Goal: Check status: Check status

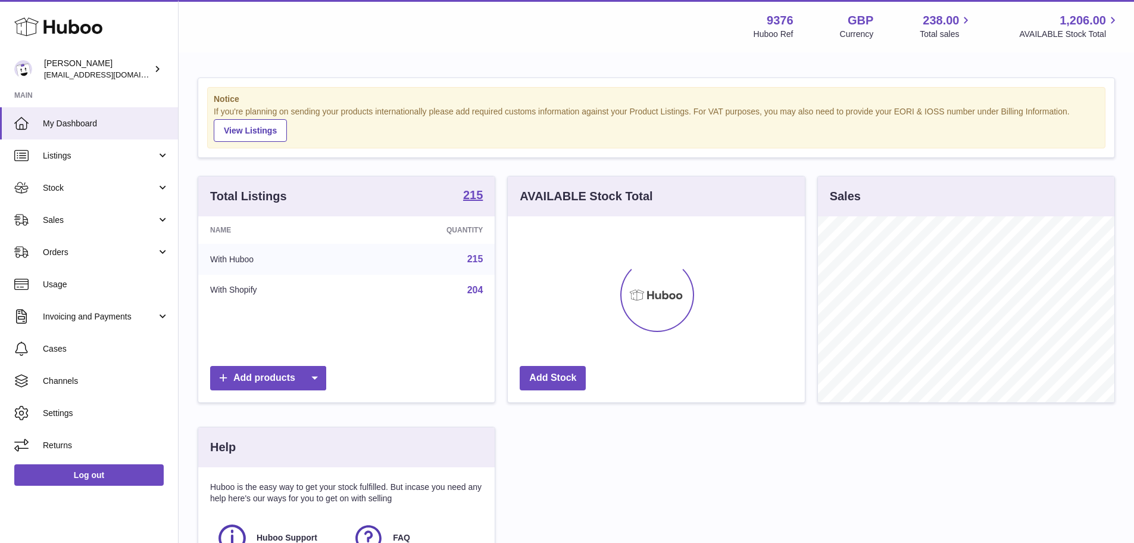
scroll to position [186, 297]
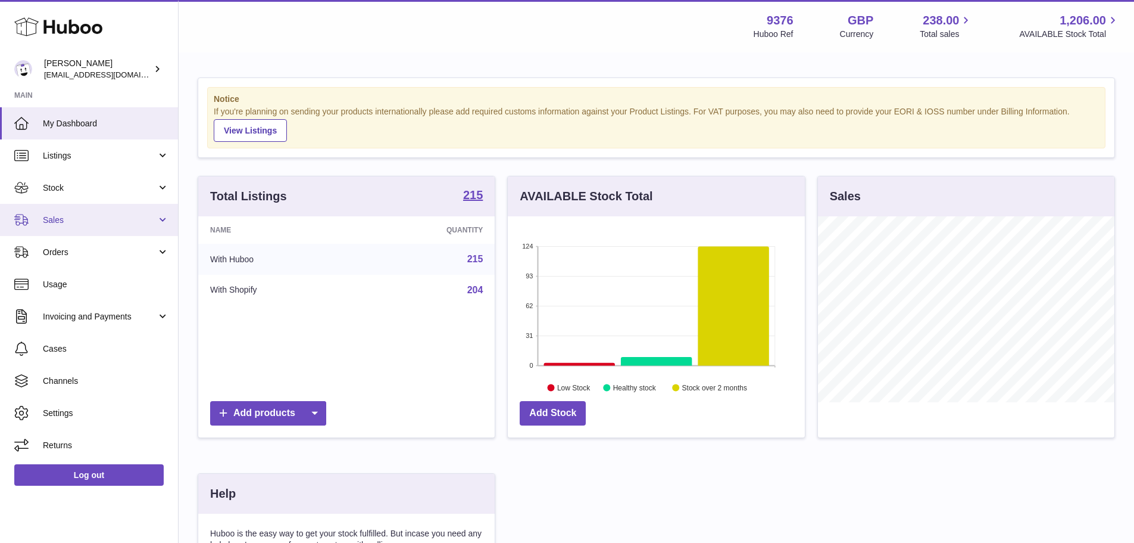
click at [123, 214] on span "Sales" at bounding box center [100, 219] width 114 height 11
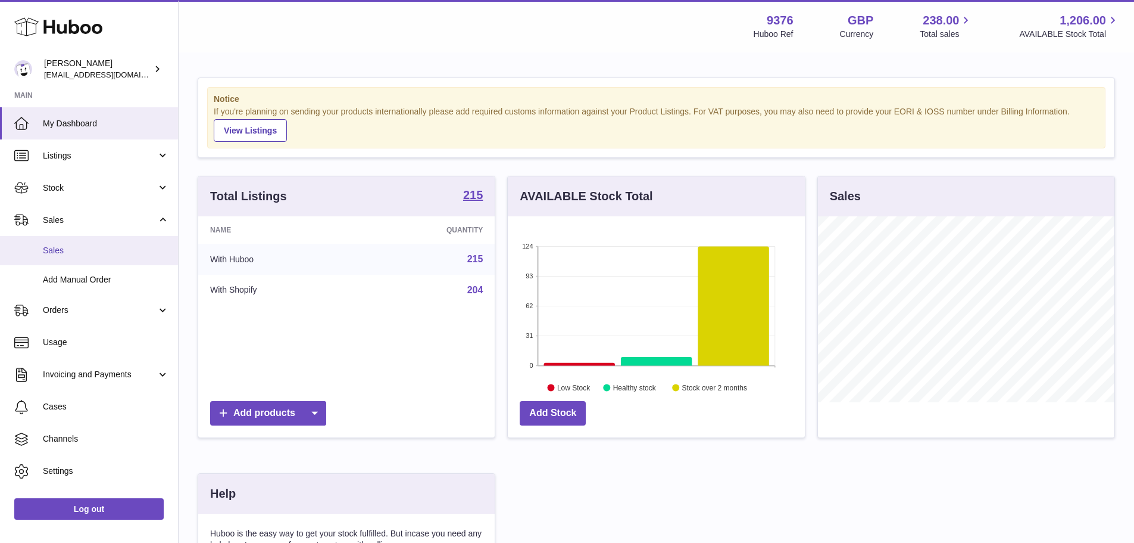
click at [122, 249] on span "Sales" at bounding box center [106, 250] width 126 height 11
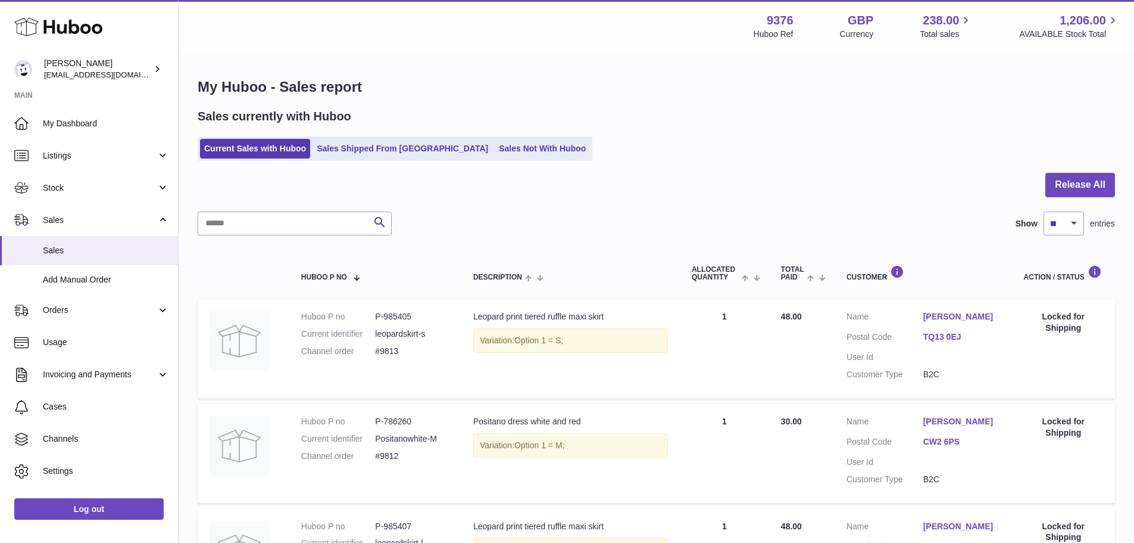
click at [362, 149] on link "Sales Shipped From [GEOGRAPHIC_DATA]" at bounding box center [403, 149] width 180 height 20
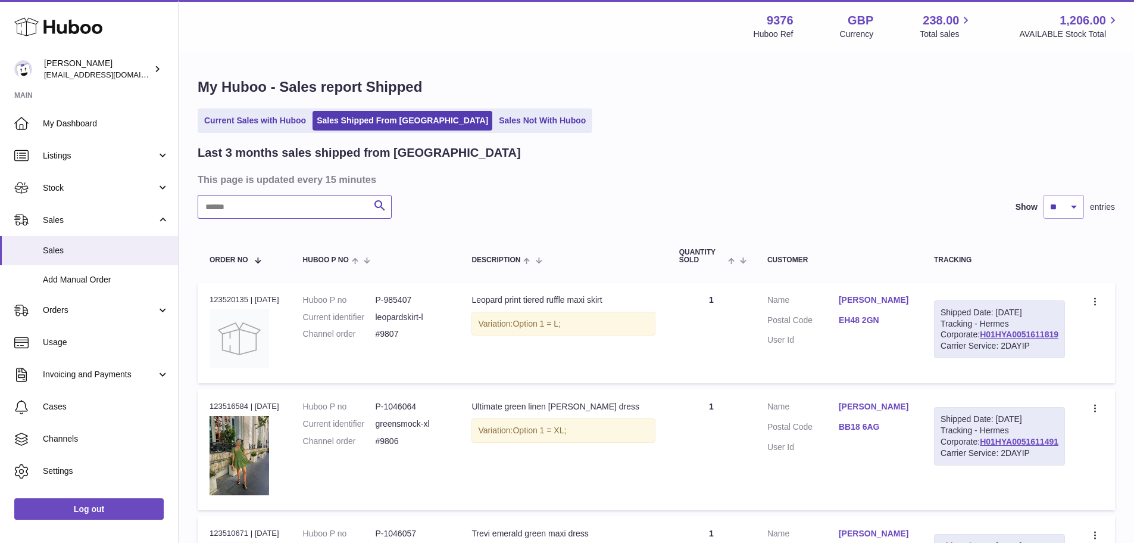
click at [283, 216] on input "text" at bounding box center [295, 207] width 194 height 24
click at [286, 214] on input "text" at bounding box center [295, 207] width 194 height 24
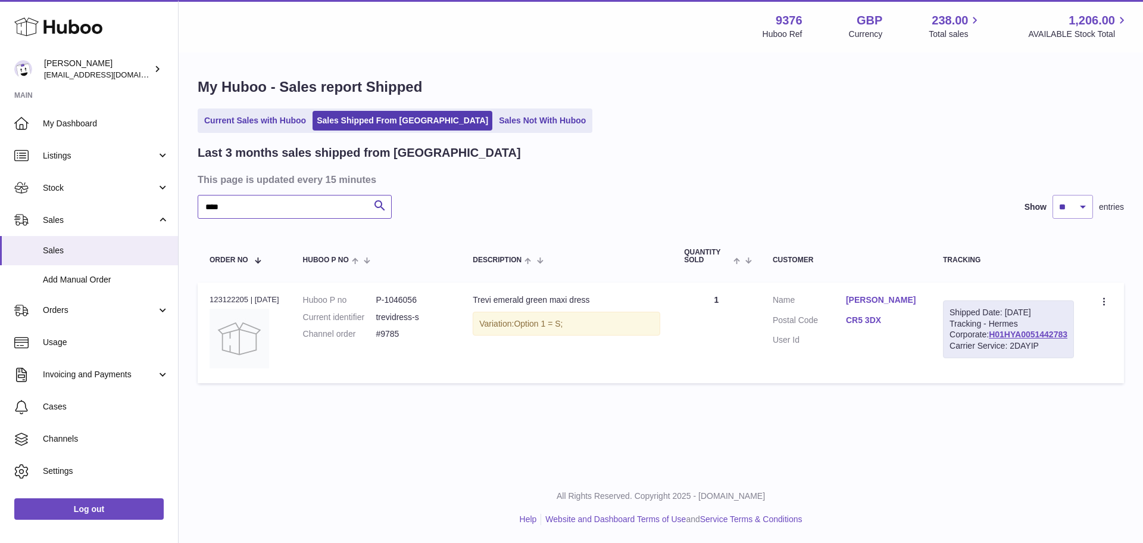
type input "****"
click at [229, 298] on div "Order no 123122205 | [DATE]" at bounding box center [245, 299] width 70 height 11
copy div "123122205"
